Goal: Task Accomplishment & Management: Manage account settings

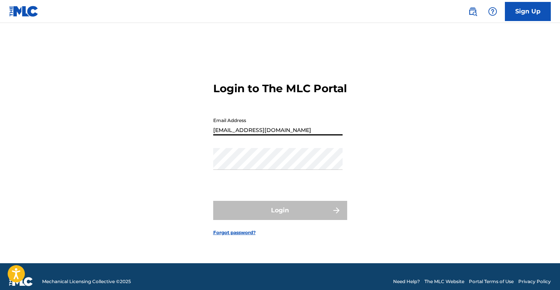
click at [280, 217] on button "Login" at bounding box center [280, 210] width 134 height 19
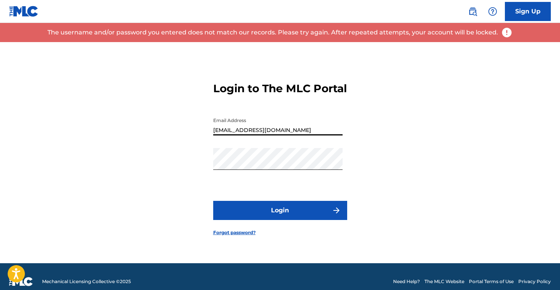
click at [240, 136] on input "[EMAIL_ADDRESS][DOMAIN_NAME]" at bounding box center [277, 125] width 129 height 22
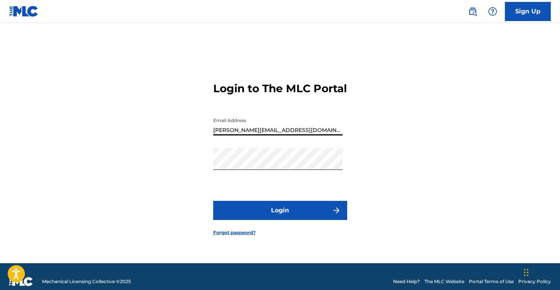
type input "[PERSON_NAME][EMAIL_ADDRESS][DOMAIN_NAME]"
click at [256, 215] on button "Login" at bounding box center [280, 210] width 134 height 19
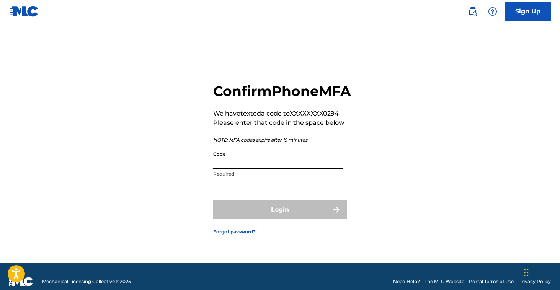
click at [230, 169] on input "Code" at bounding box center [277, 158] width 129 height 22
click at [227, 169] on input "Code" at bounding box center [277, 158] width 129 height 22
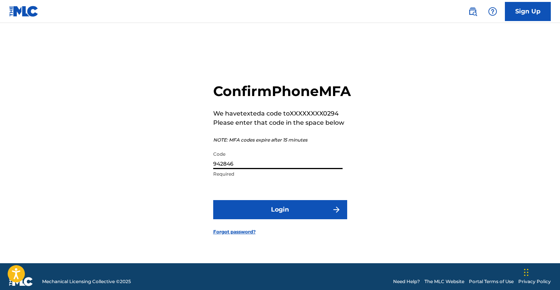
type input "942846"
click at [276, 214] on button "Login" at bounding box center [280, 209] width 134 height 19
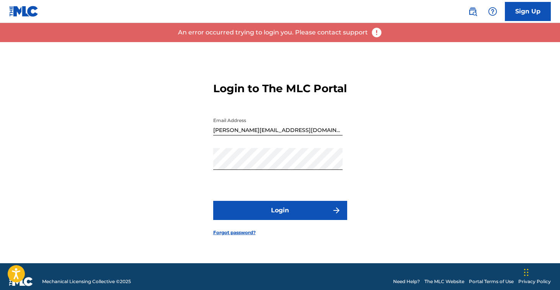
click at [186, 188] on div "Login to The MLC Portal Email Address [EMAIL_ADDRESS][DOMAIN_NAME] Password Log…" at bounding box center [280, 152] width 536 height 221
click at [268, 219] on button "Login" at bounding box center [280, 210] width 134 height 19
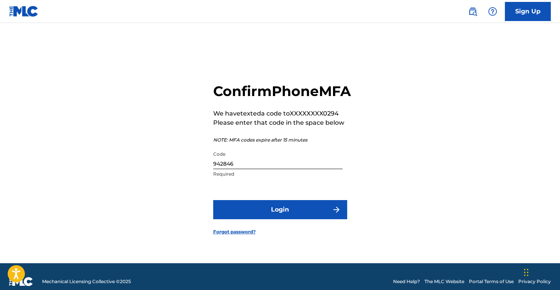
click at [242, 169] on input "942846" at bounding box center [277, 158] width 129 height 22
type input "942826"
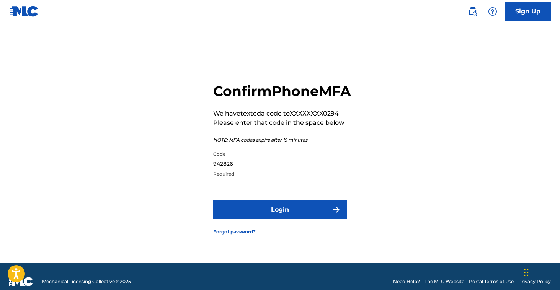
click at [260, 219] on button "Login" at bounding box center [280, 209] width 134 height 19
